Goal: Entertainment & Leisure: Consume media (video, audio)

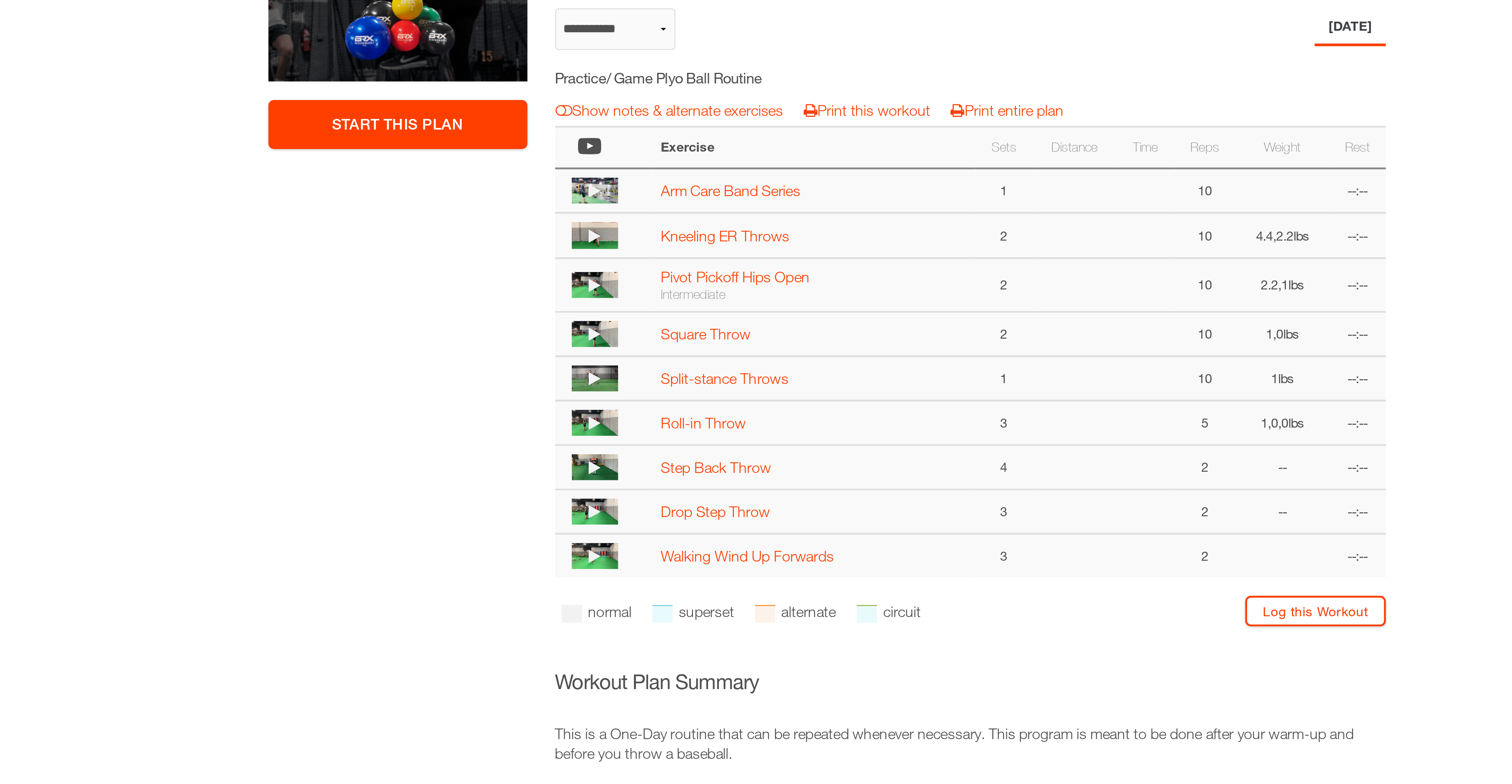
click at [662, 296] on img at bounding box center [657, 293] width 20 height 11
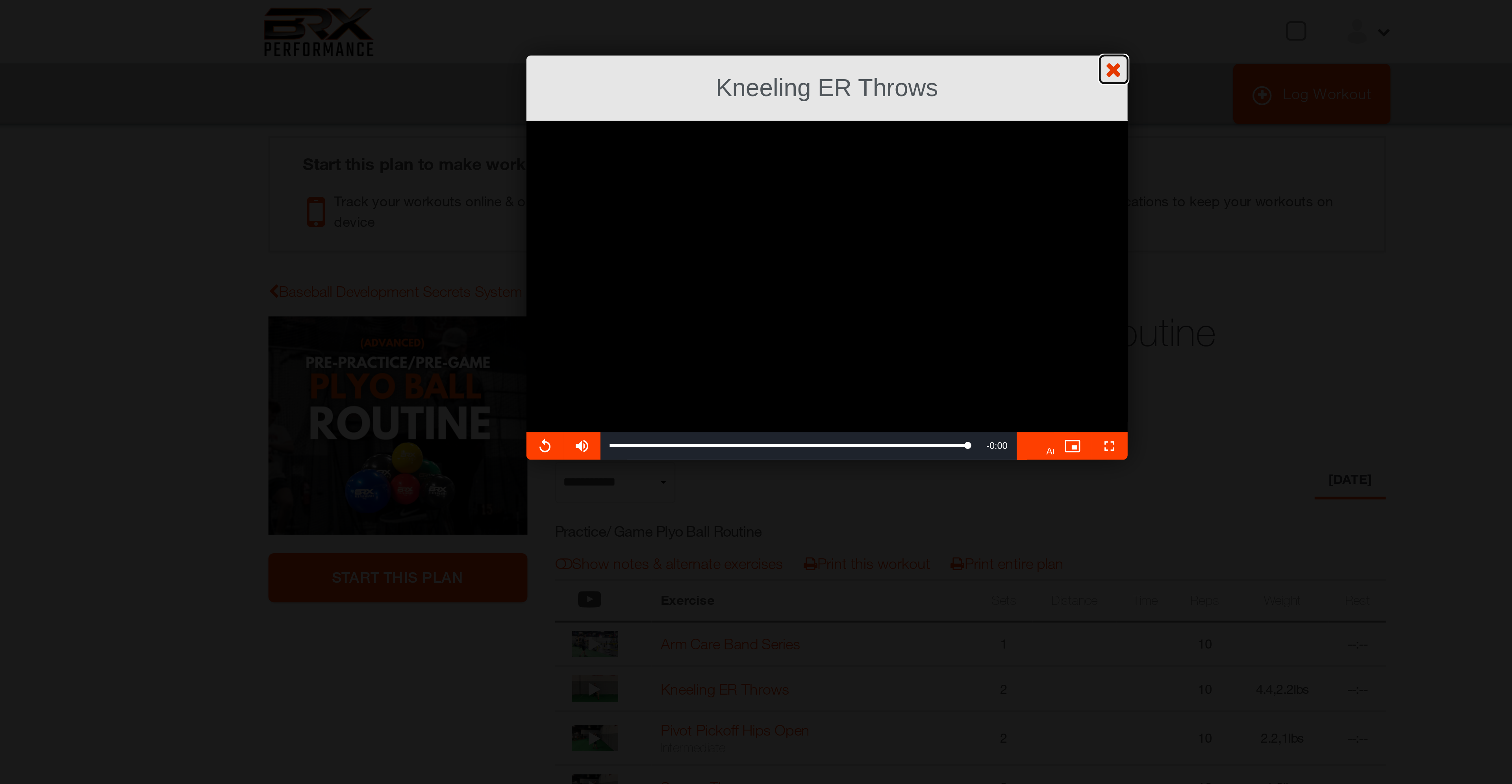
click at [877, 0] on link "?" at bounding box center [755, -1] width 1513 height 1
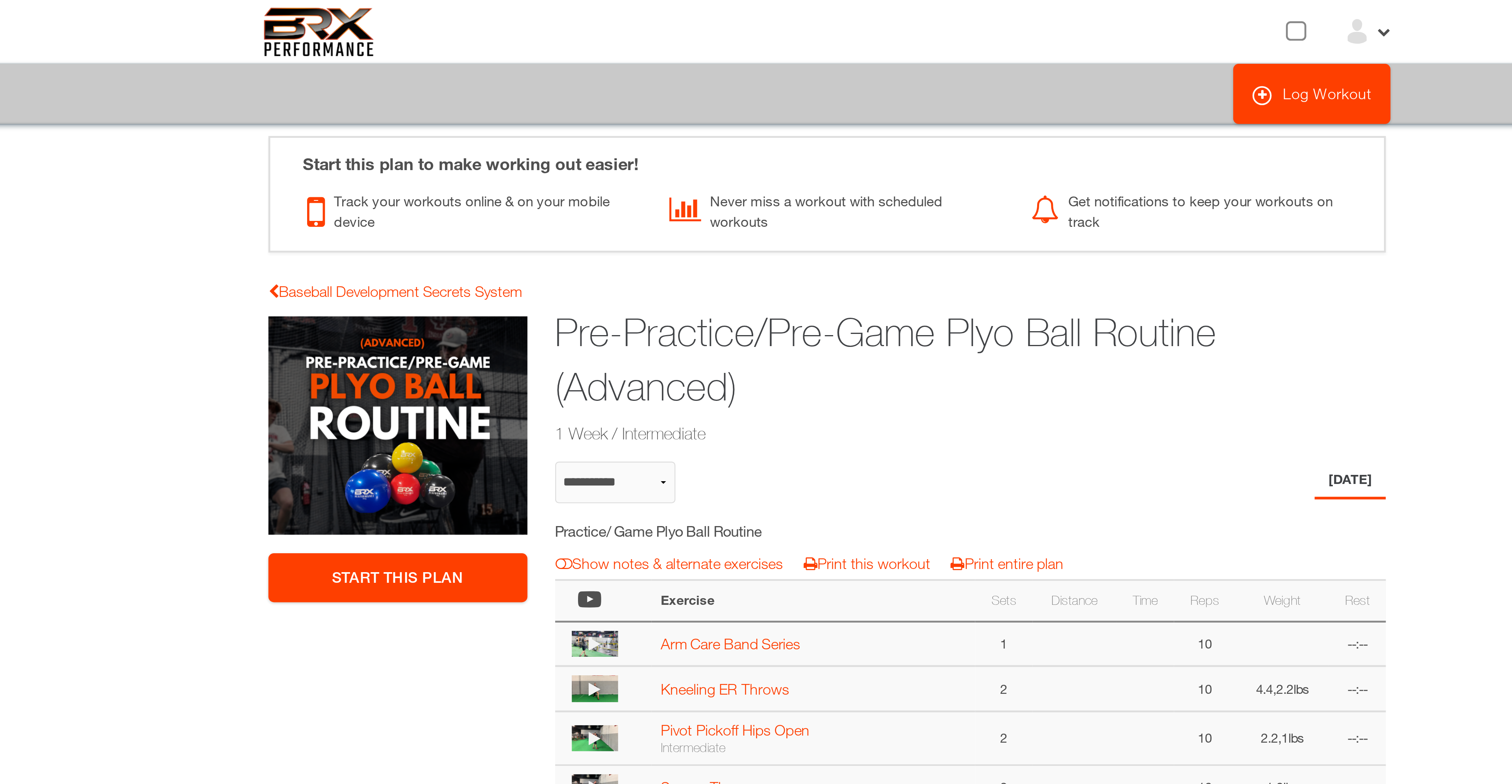
click at [666, 314] on img at bounding box center [657, 314] width 20 height 11
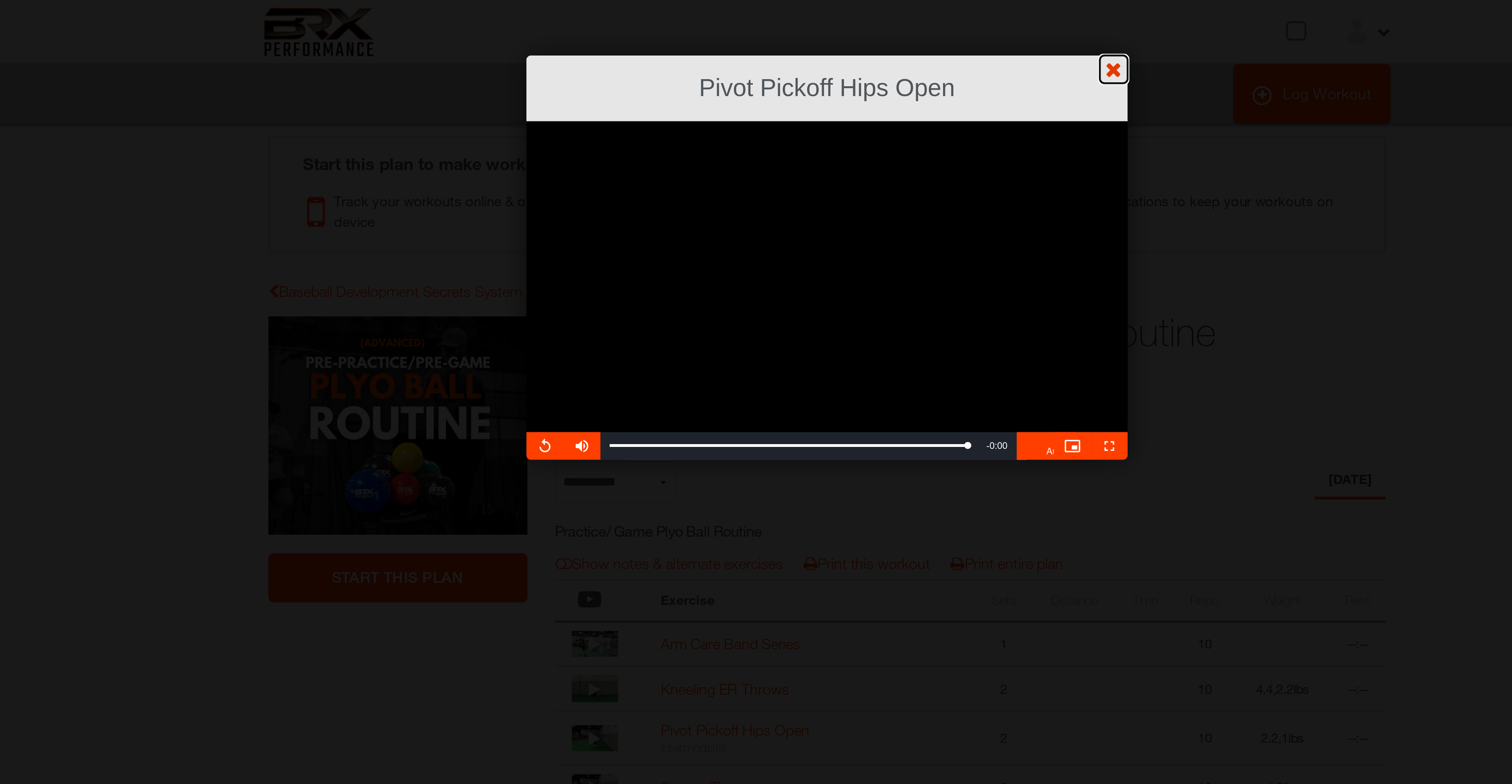
click at [873, 0] on link "?" at bounding box center [755, -1] width 1513 height 1
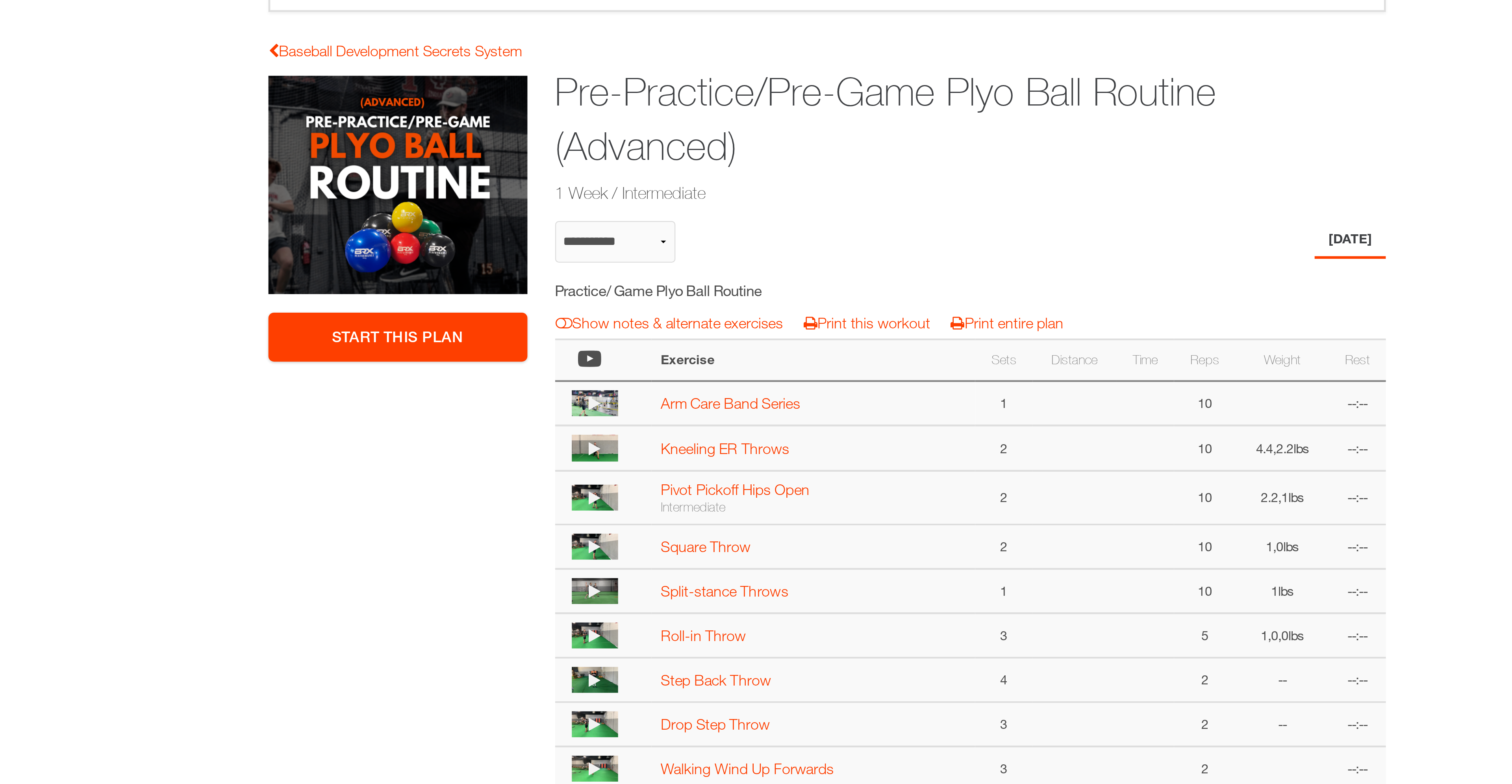
click at [663, 338] on img at bounding box center [657, 334] width 20 height 11
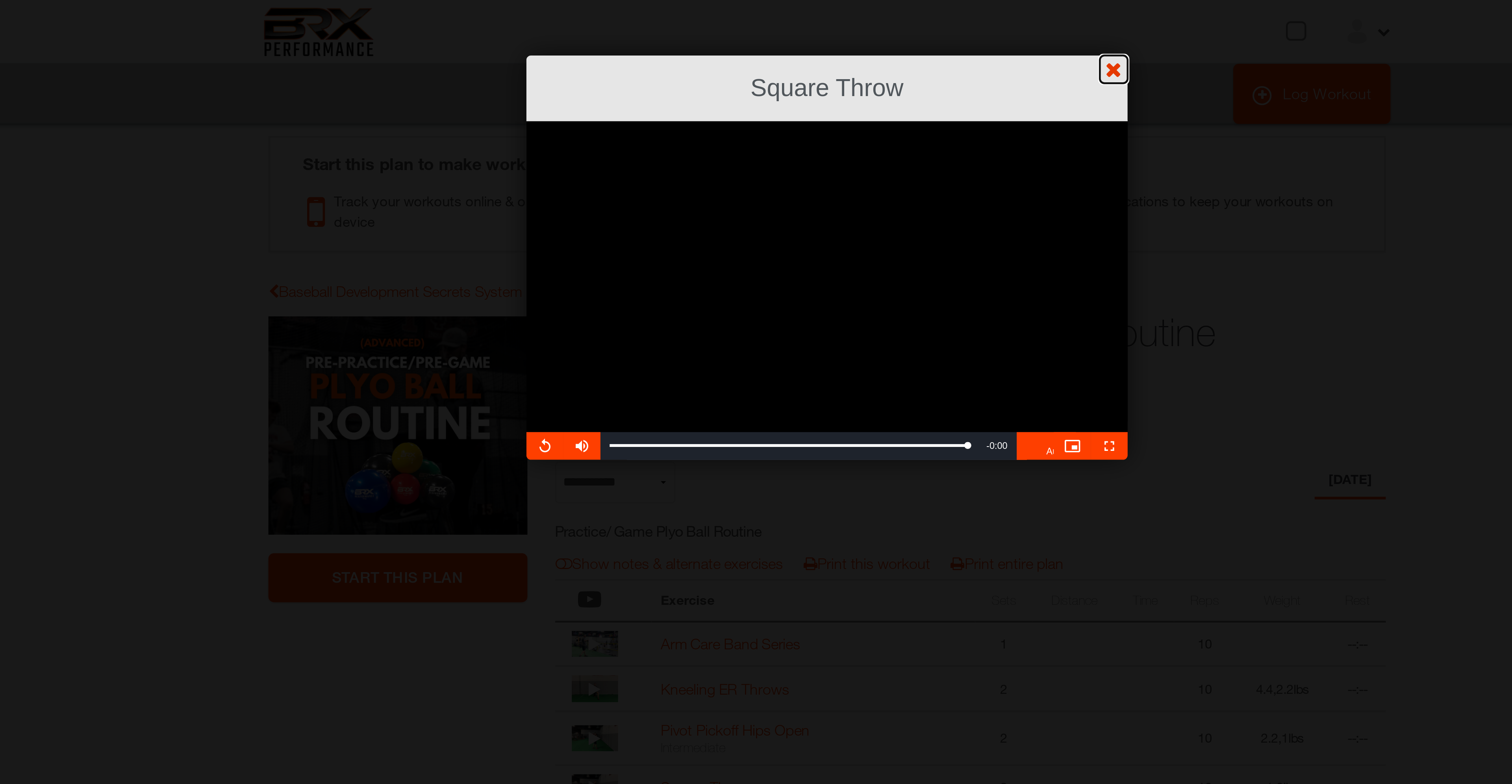
click at [879, 0] on link "?" at bounding box center [755, -1] width 1513 height 1
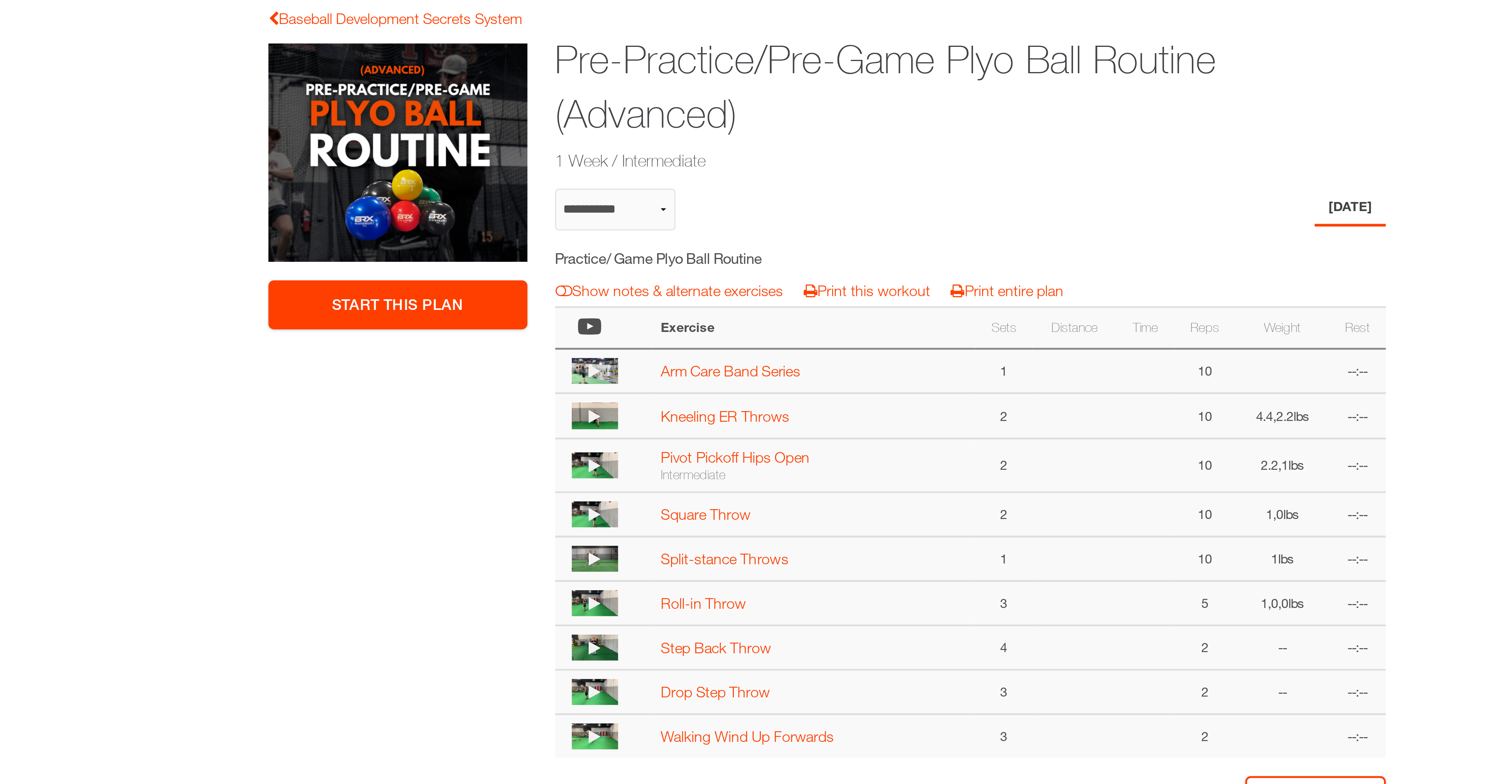
click at [666, 356] on img at bounding box center [657, 354] width 20 height 11
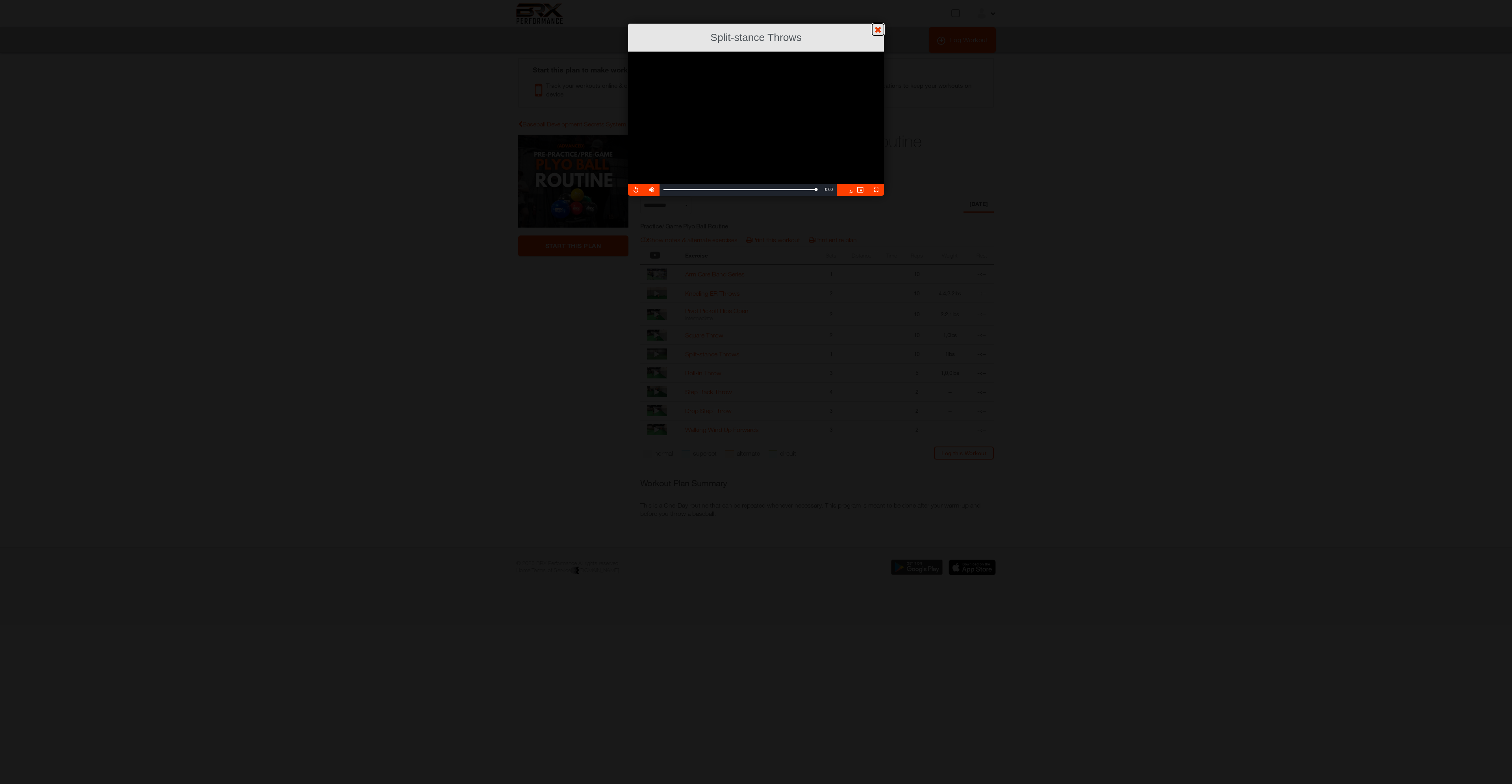
click at [878, 0] on link "?" at bounding box center [755, -1] width 1513 height 1
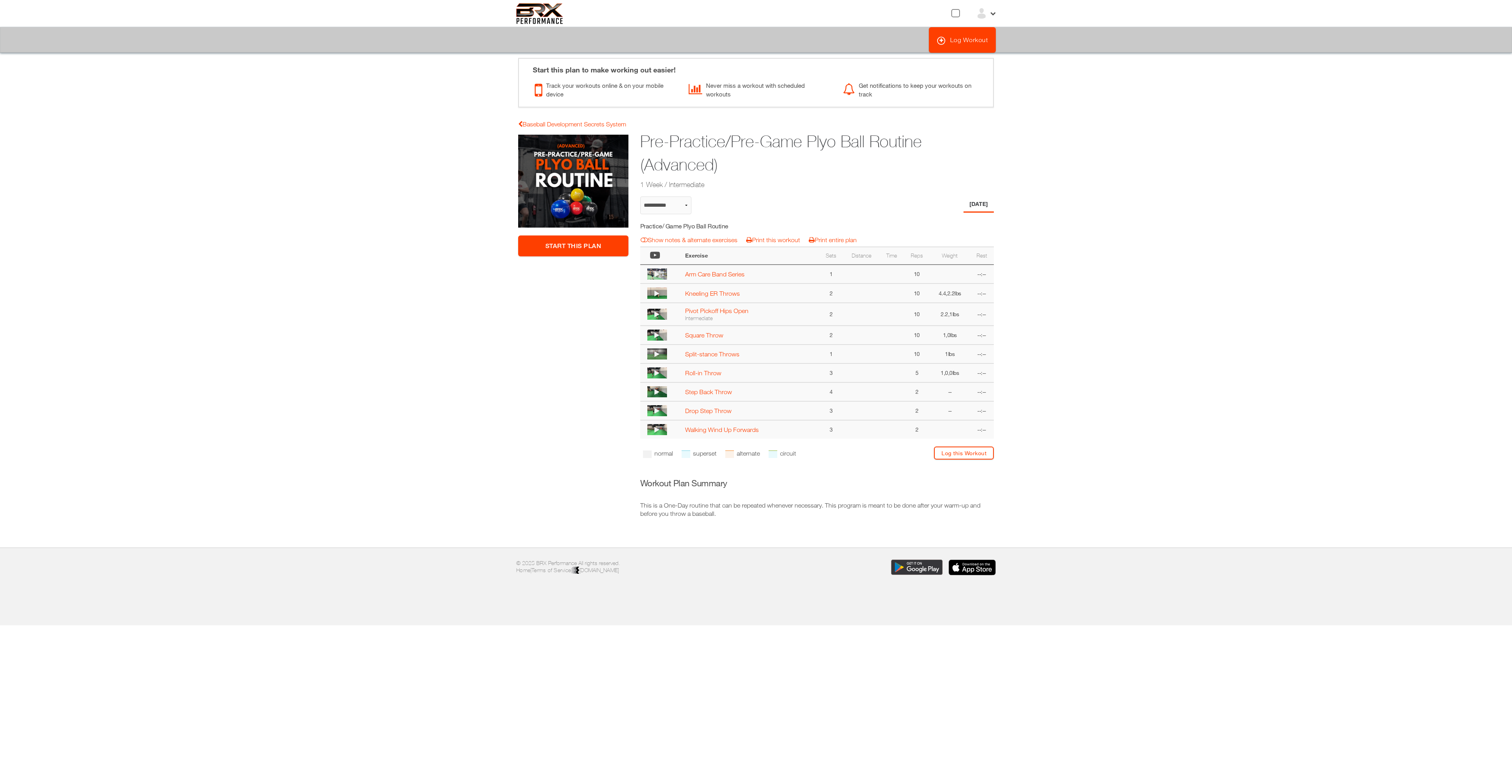
click at [665, 374] on img at bounding box center [657, 373] width 20 height 11
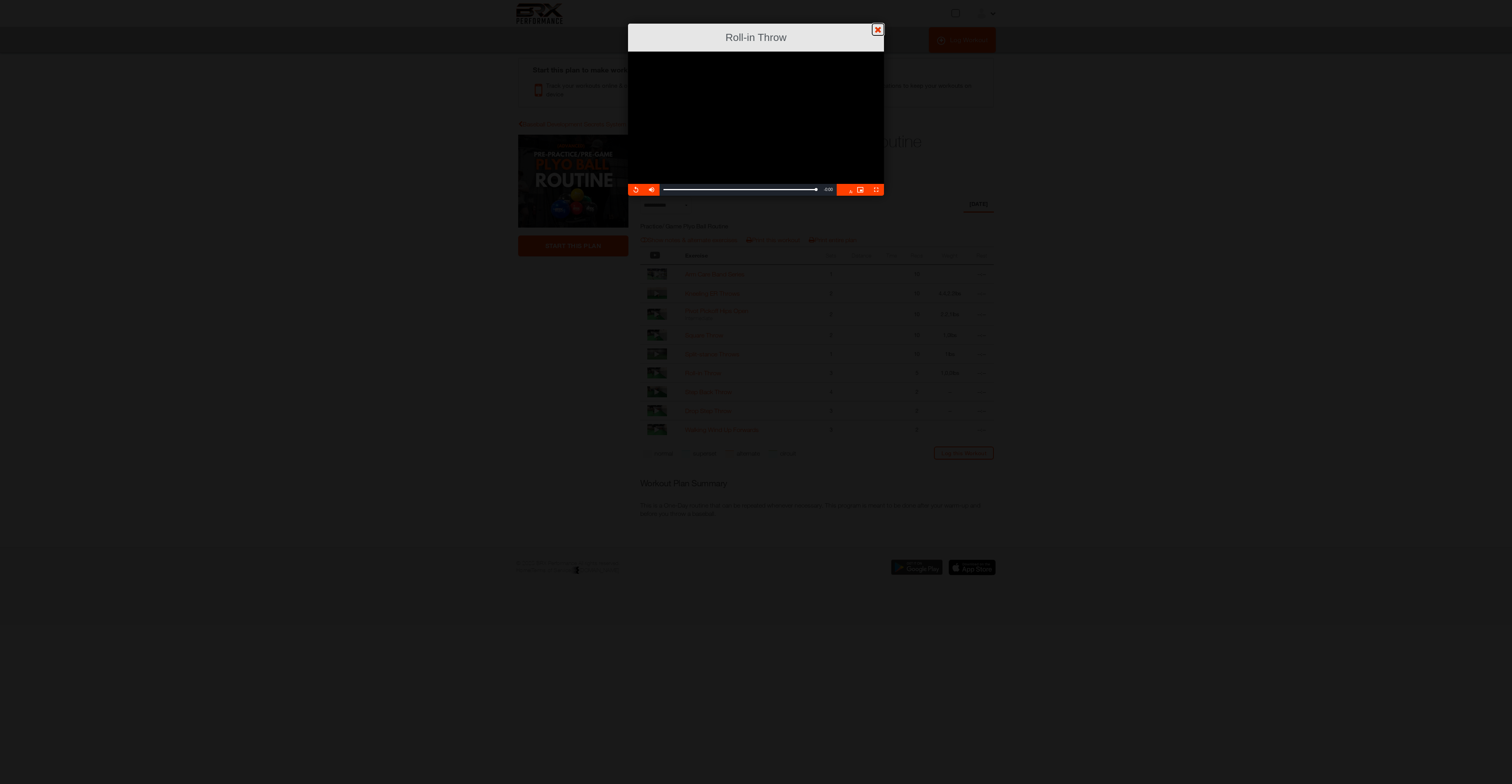
click at [873, 0] on link "?" at bounding box center [755, -1] width 1513 height 1
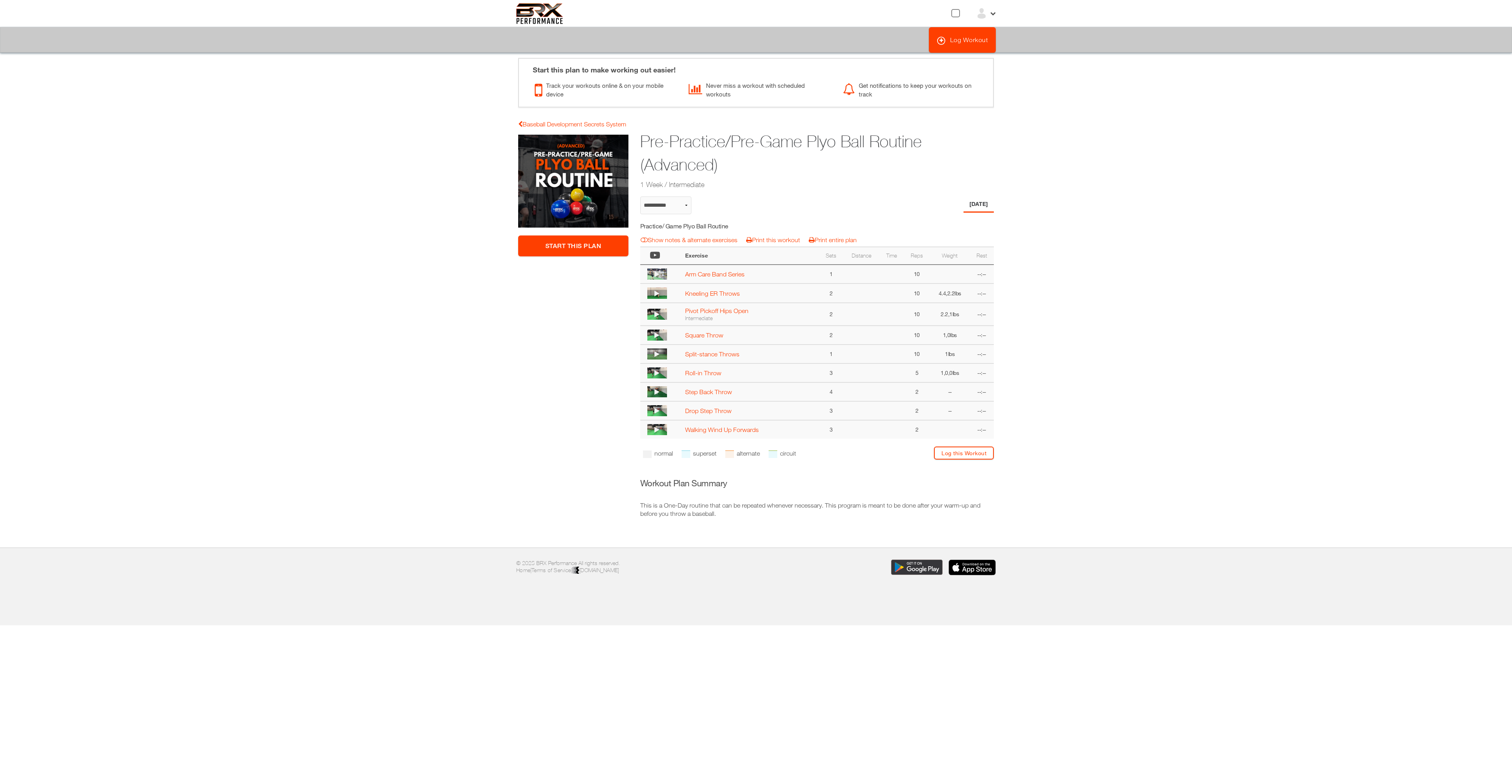
click at [665, 397] on img at bounding box center [657, 391] width 20 height 11
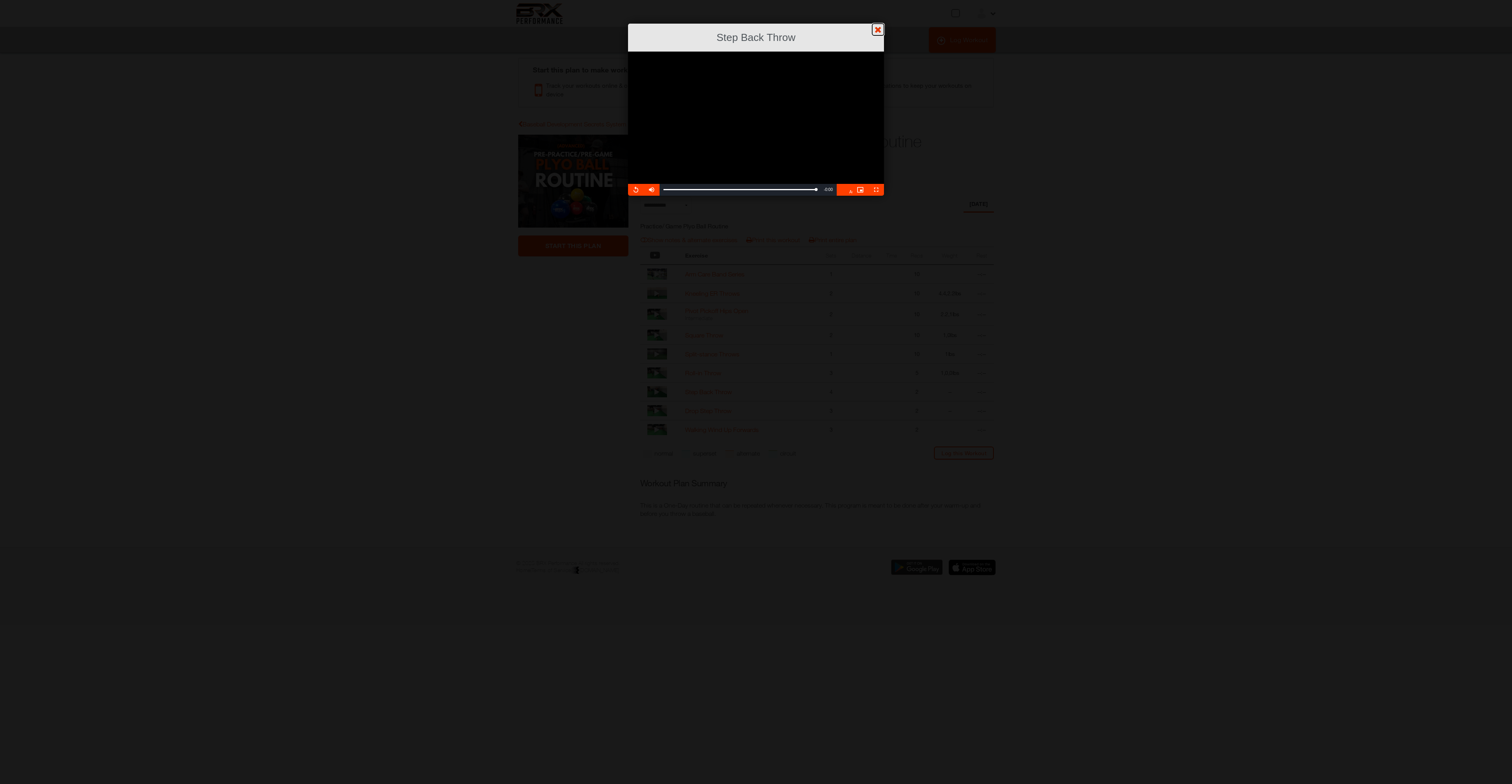
click at [880, 0] on link "?" at bounding box center [755, -1] width 1513 height 1
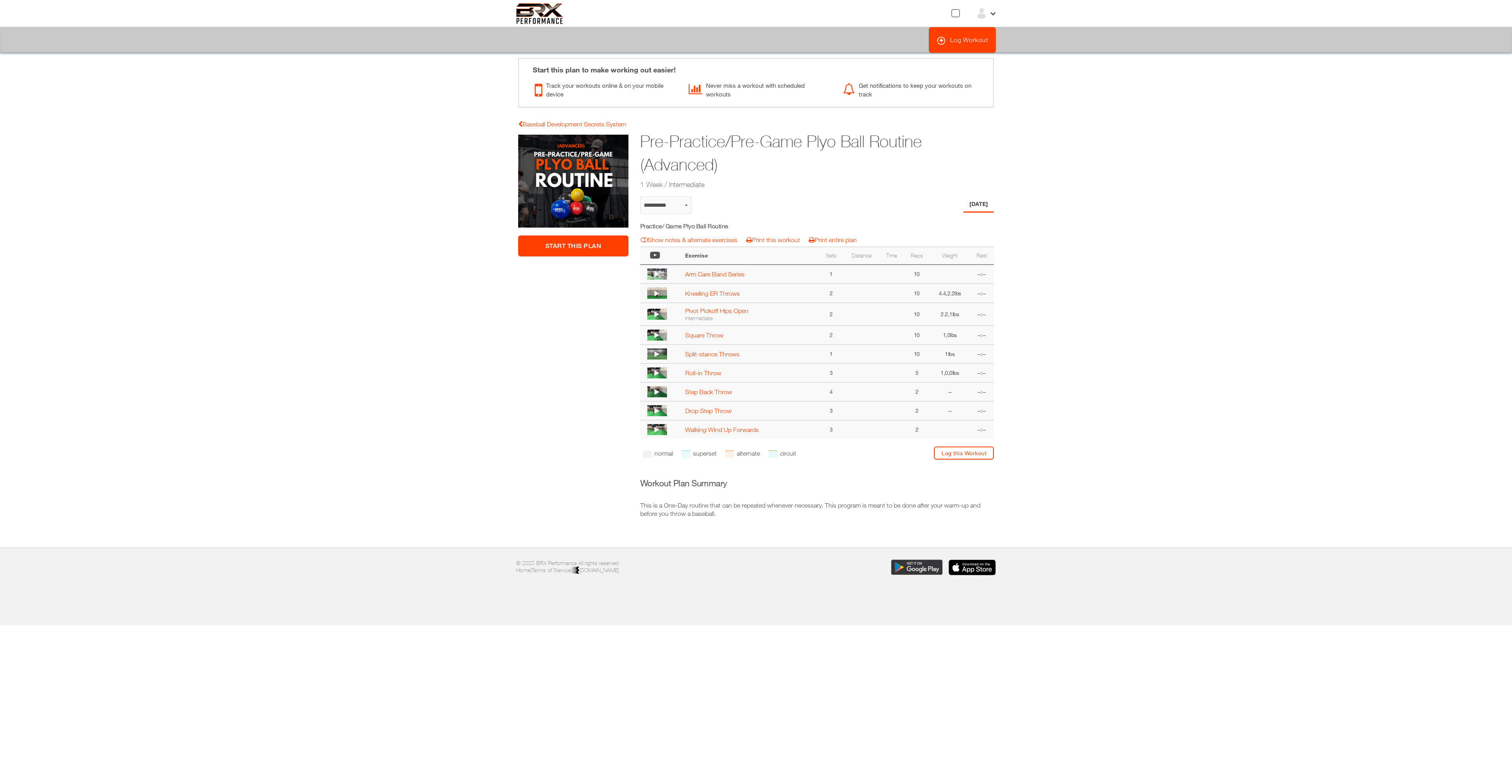
click at [666, 413] on img at bounding box center [657, 410] width 20 height 11
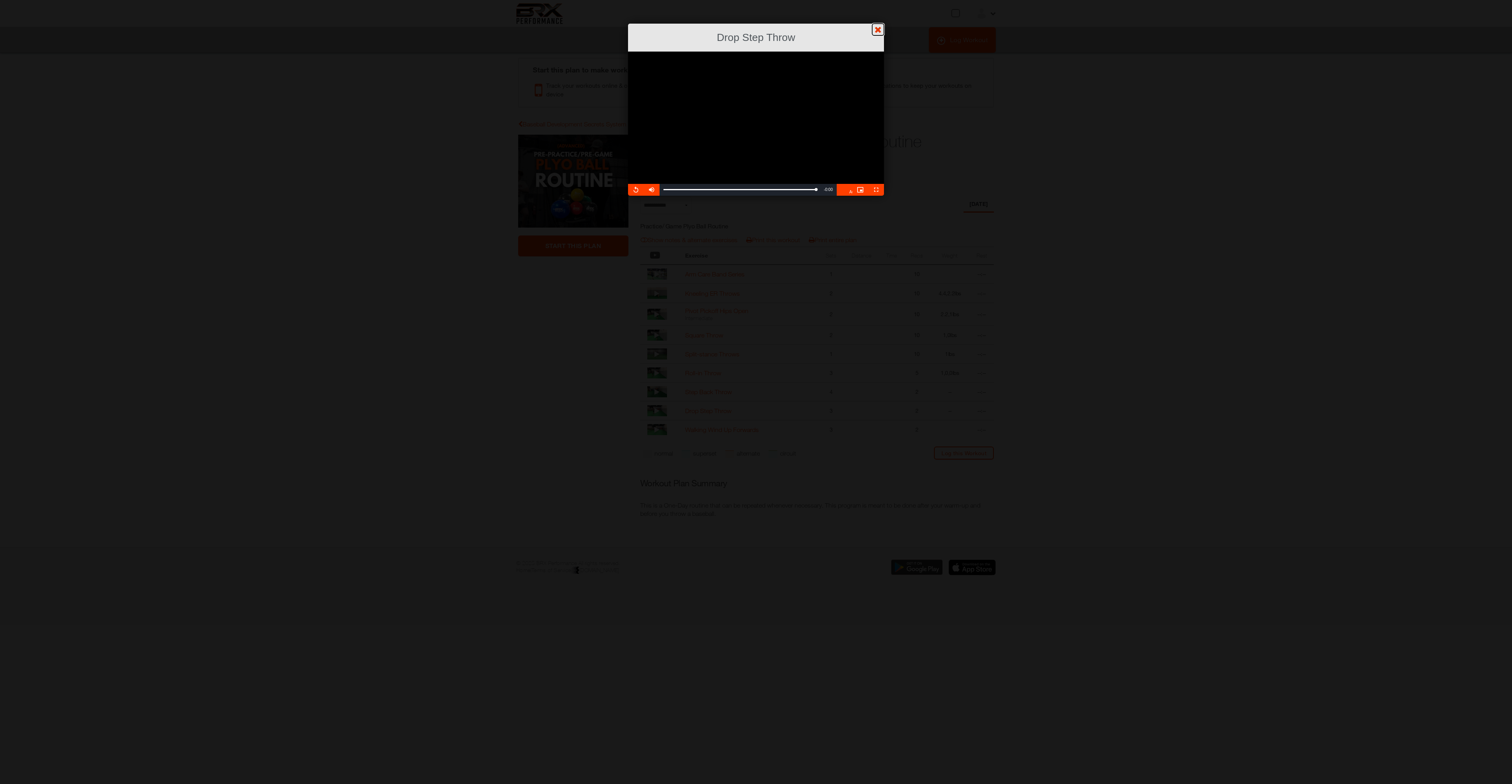
click at [877, 0] on link "?" at bounding box center [755, -1] width 1513 height 1
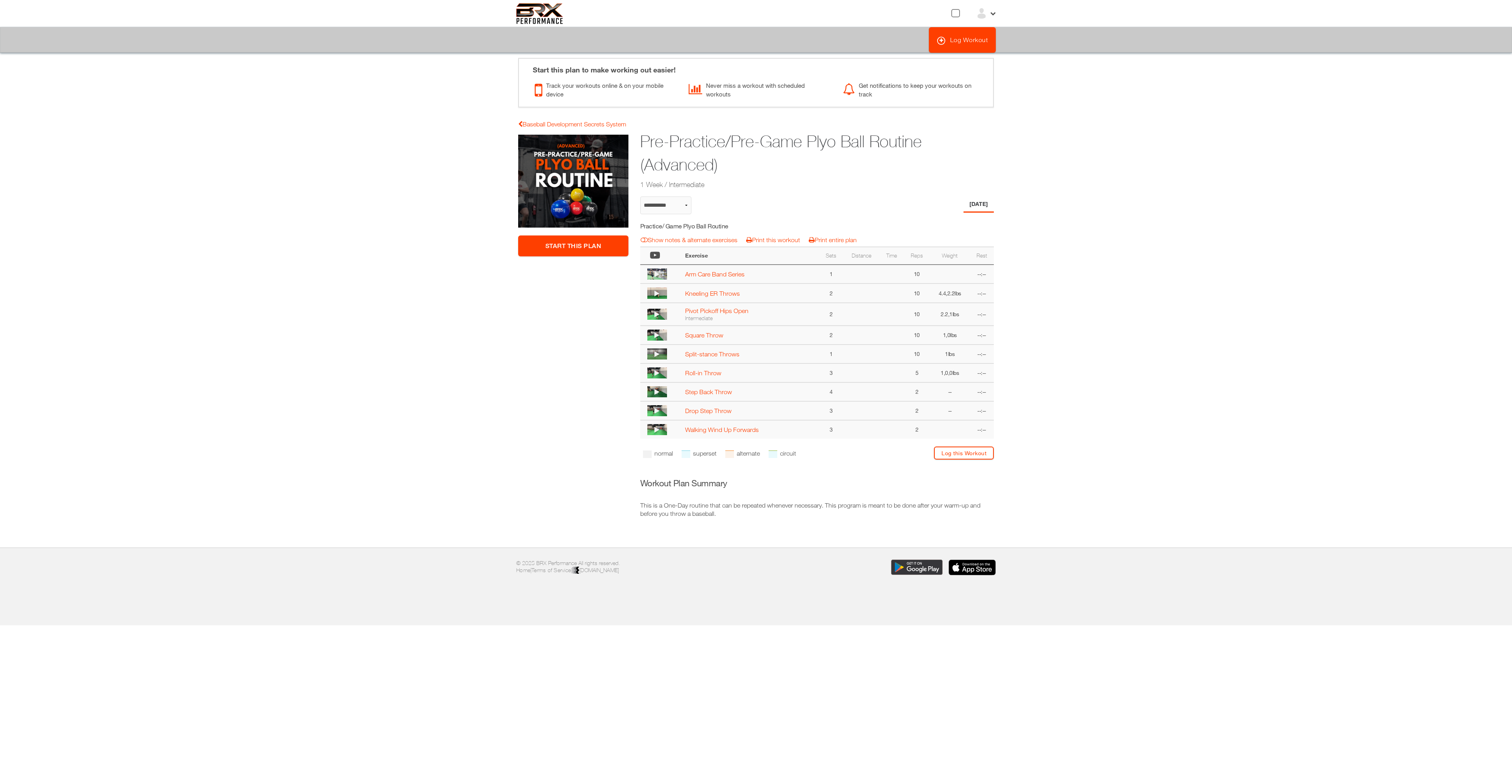
click at [666, 429] on img at bounding box center [657, 429] width 20 height 11
